Goal: Information Seeking & Learning: Check status

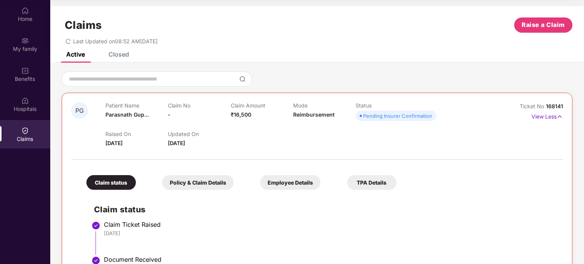
scroll to position [361, 0]
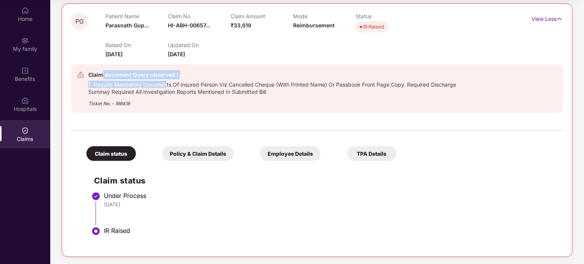
drag, startPoint x: 102, startPoint y: 76, endPoint x: 167, endPoint y: 83, distance: 65.0
click at [167, 83] on div "Claim document Query observed ! 1. Require Mandatory Documents Of Insured Perso…" at bounding box center [282, 88] width 389 height 37
click at [177, 90] on div "1. Require Mandatory Documents Of Insured Person Viz Cancelled Cheque (With Pri…" at bounding box center [282, 88] width 389 height 16
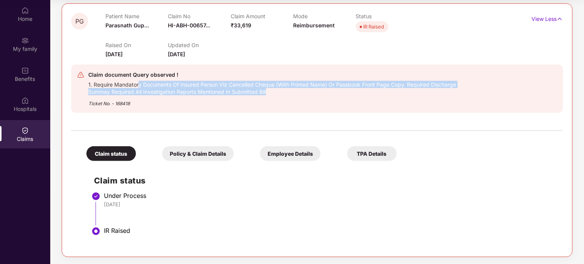
drag, startPoint x: 139, startPoint y: 87, endPoint x: 277, endPoint y: 94, distance: 137.9
click at [277, 94] on div "1. Require Mandatory Documents Of Insured Person Viz Cancelled Cheque (With Pri…" at bounding box center [282, 88] width 389 height 16
click at [315, 92] on div "1. Require Mandatory Documents Of Insured Person Viz Cancelled Cheque (With Pri…" at bounding box center [282, 88] width 389 height 16
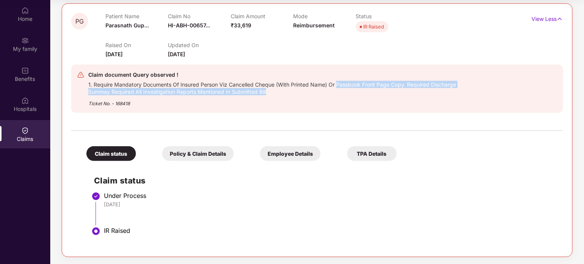
drag, startPoint x: 339, startPoint y: 83, endPoint x: 428, endPoint y: 91, distance: 90.1
click at [428, 91] on div "1. Require Mandatory Documents Of Insured Person Viz Cancelled Cheque (With Pri…" at bounding box center [282, 88] width 389 height 16
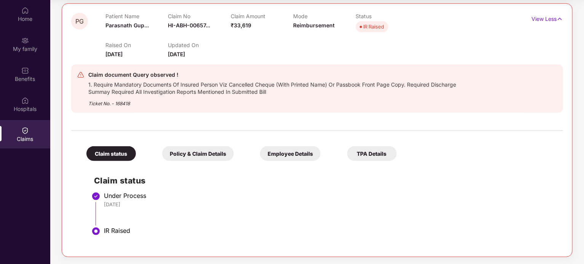
click at [134, 95] on div "Ticket No. - 168418" at bounding box center [282, 101] width 389 height 12
drag, startPoint x: 136, startPoint y: 90, endPoint x: 264, endPoint y: 94, distance: 127.9
click at [264, 94] on div "1. Require Mandatory Documents Of Insured Person Viz Cancelled Cheque (With Pri…" at bounding box center [282, 88] width 389 height 16
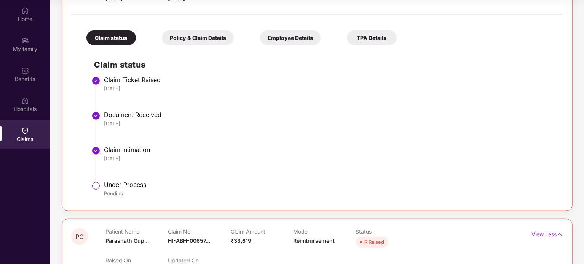
scroll to position [0, 0]
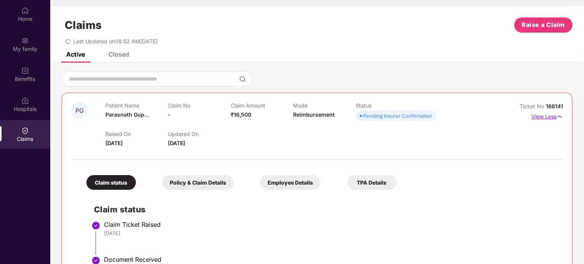
click at [542, 114] on p "View Less" at bounding box center [547, 116] width 32 height 10
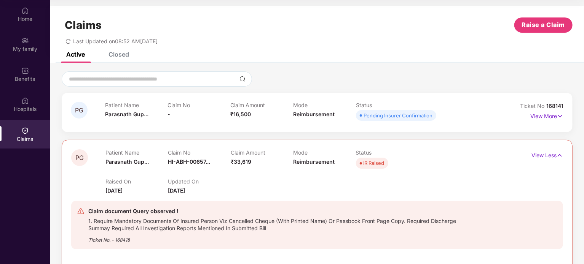
click at [173, 208] on div "Claim document Query observed !" at bounding box center [282, 211] width 389 height 9
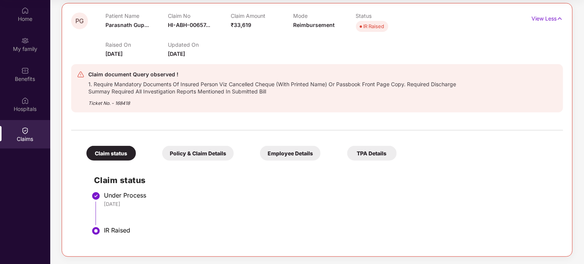
click at [202, 152] on div "Policy & Claim Details" at bounding box center [198, 153] width 72 height 15
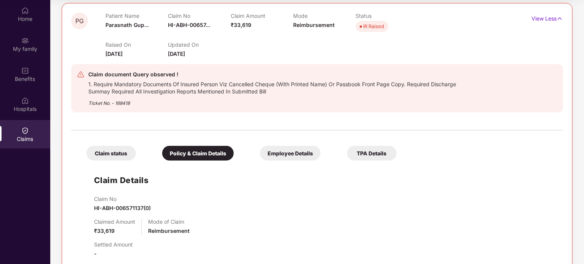
scroll to position [274, 0]
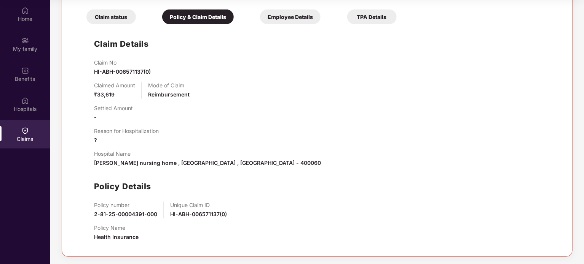
click at [312, 16] on div "Employee Details" at bounding box center [290, 17] width 60 height 15
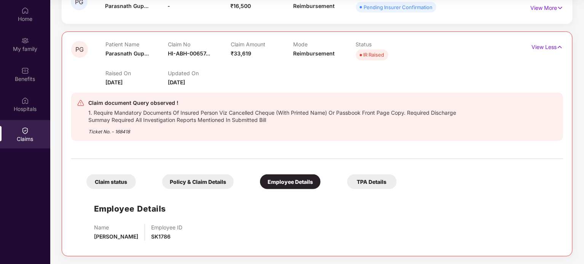
scroll to position [108, 0]
click at [356, 181] on div "TPA Details" at bounding box center [371, 182] width 49 height 15
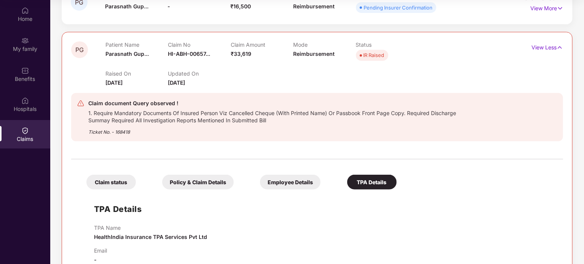
scroll to position [125, 0]
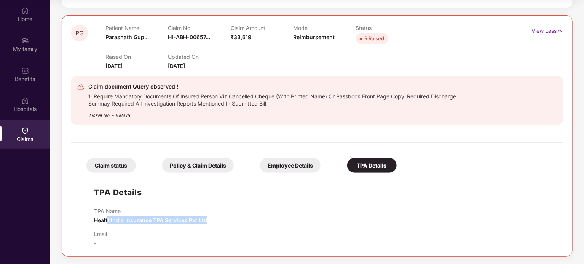
drag, startPoint x: 108, startPoint y: 219, endPoint x: 219, endPoint y: 219, distance: 110.3
click at [219, 219] on div "TPA Name HealthIndia Insurance TPA Services Pvt Ltd" at bounding box center [324, 216] width 461 height 17
click at [245, 219] on div "TPA Name HealthIndia Insurance TPA Services Pvt Ltd" at bounding box center [324, 216] width 461 height 17
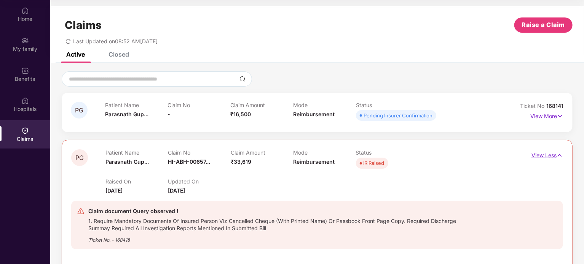
click at [546, 157] on p "View Less" at bounding box center [547, 155] width 32 height 10
